Goal: Find contact information: Find contact information

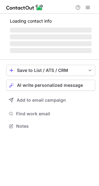
scroll to position [120, 99]
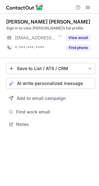
click at [80, 31] on div "[PERSON_NAME] [PERSON_NAME] Sign in to view [PERSON_NAME]’s full profile [EMAIL…" at bounding box center [50, 36] width 89 height 34
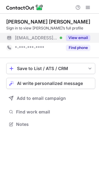
click at [84, 39] on button "View email" at bounding box center [78, 38] width 25 height 6
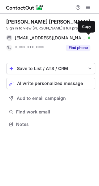
click at [84, 39] on button at bounding box center [87, 38] width 6 height 6
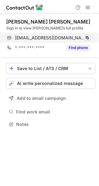
click at [87, 37] on span at bounding box center [87, 37] width 5 height 5
